Goal: Complete application form

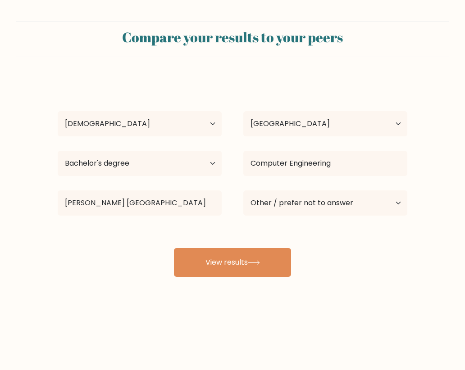
select select "18_24"
select select "PH"
select select "bachelors_degree"
select select "other"
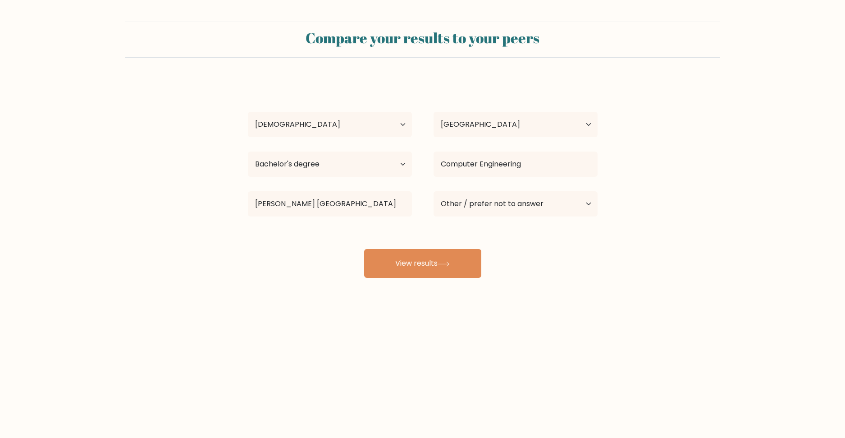
select select "18_24"
select select "PH"
select select "bachelors_degree"
select select "other"
